Goal: Find specific page/section: Find specific page/section

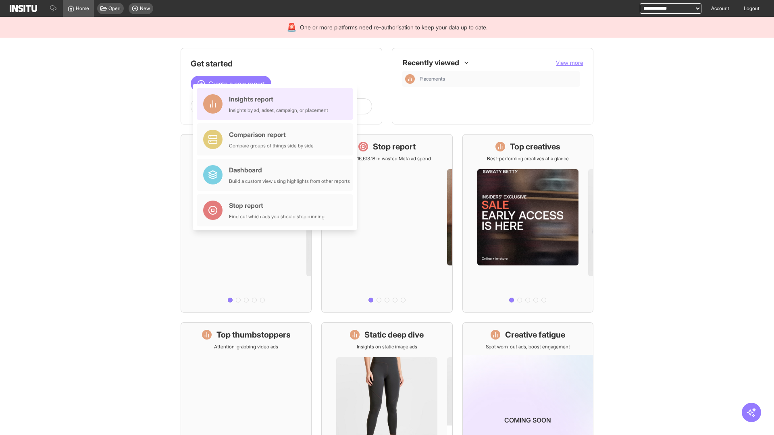
click at [277, 104] on div "Insights report Insights by ad, adset, campaign, or placement" at bounding box center [278, 103] width 99 height 19
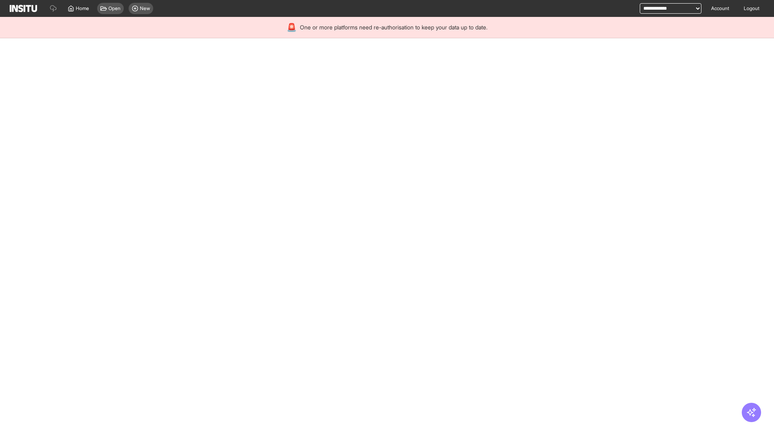
select select "**"
